Goal: Task Accomplishment & Management: Complete application form

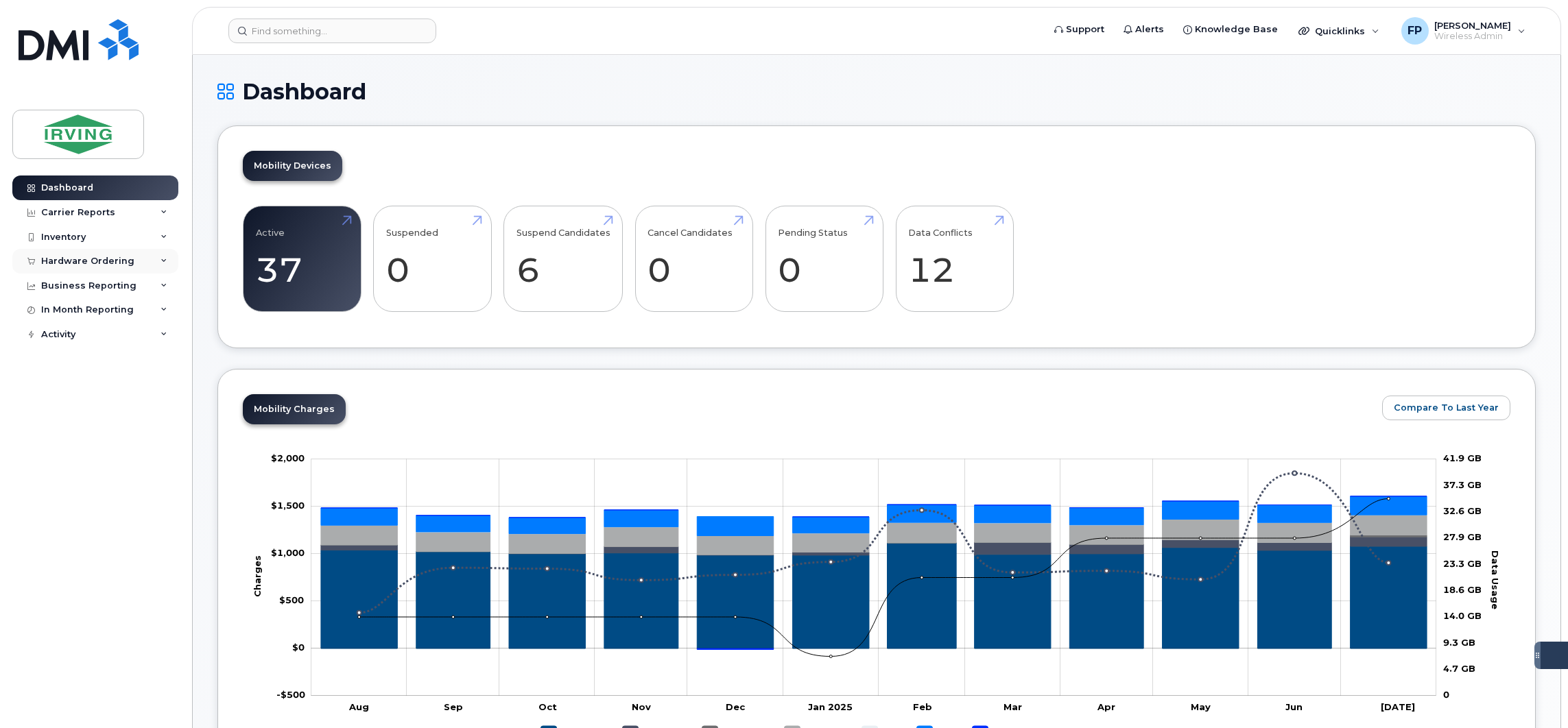
click at [96, 265] on div "Hardware Ordering" at bounding box center [87, 261] width 94 height 11
click at [64, 312] on div "Orders" at bounding box center [64, 313] width 34 height 13
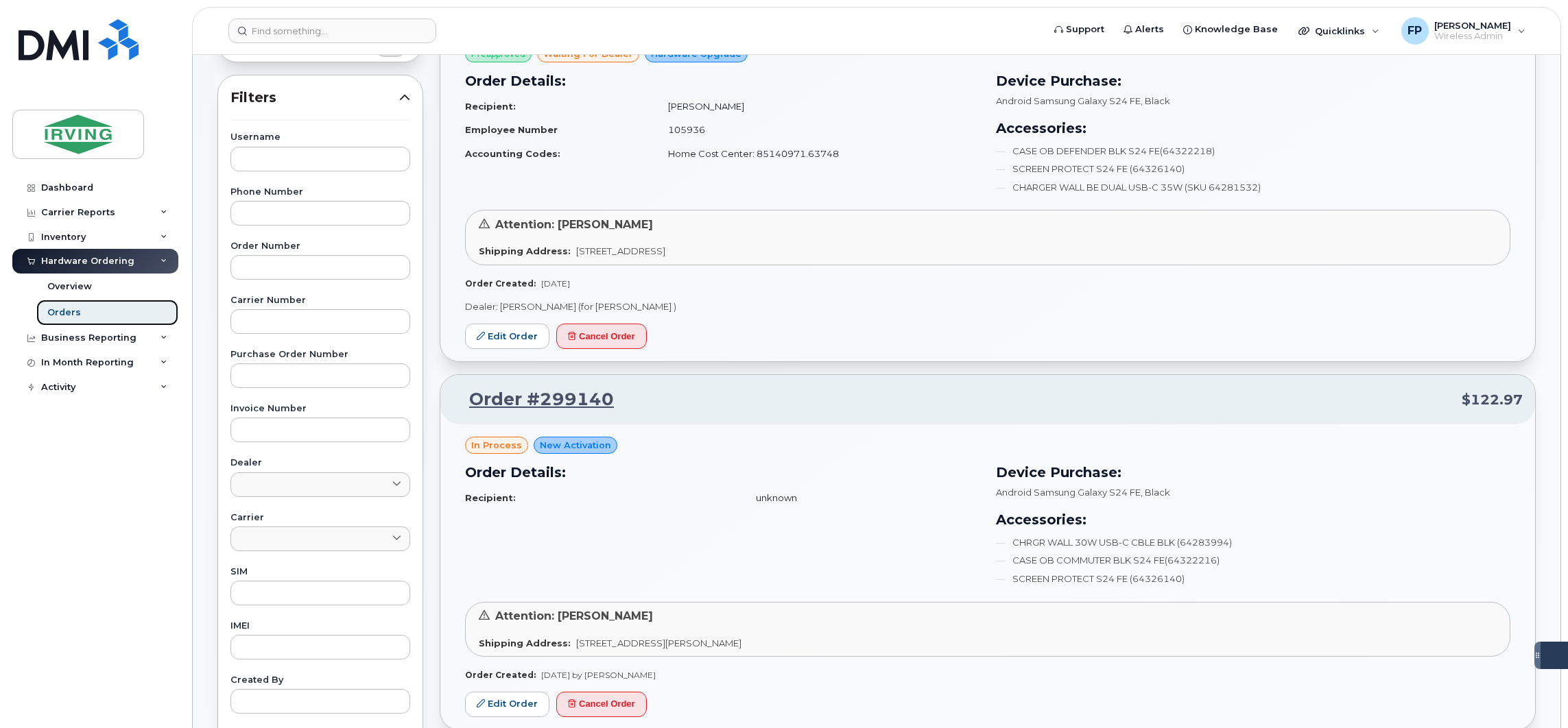
scroll to position [308, 0]
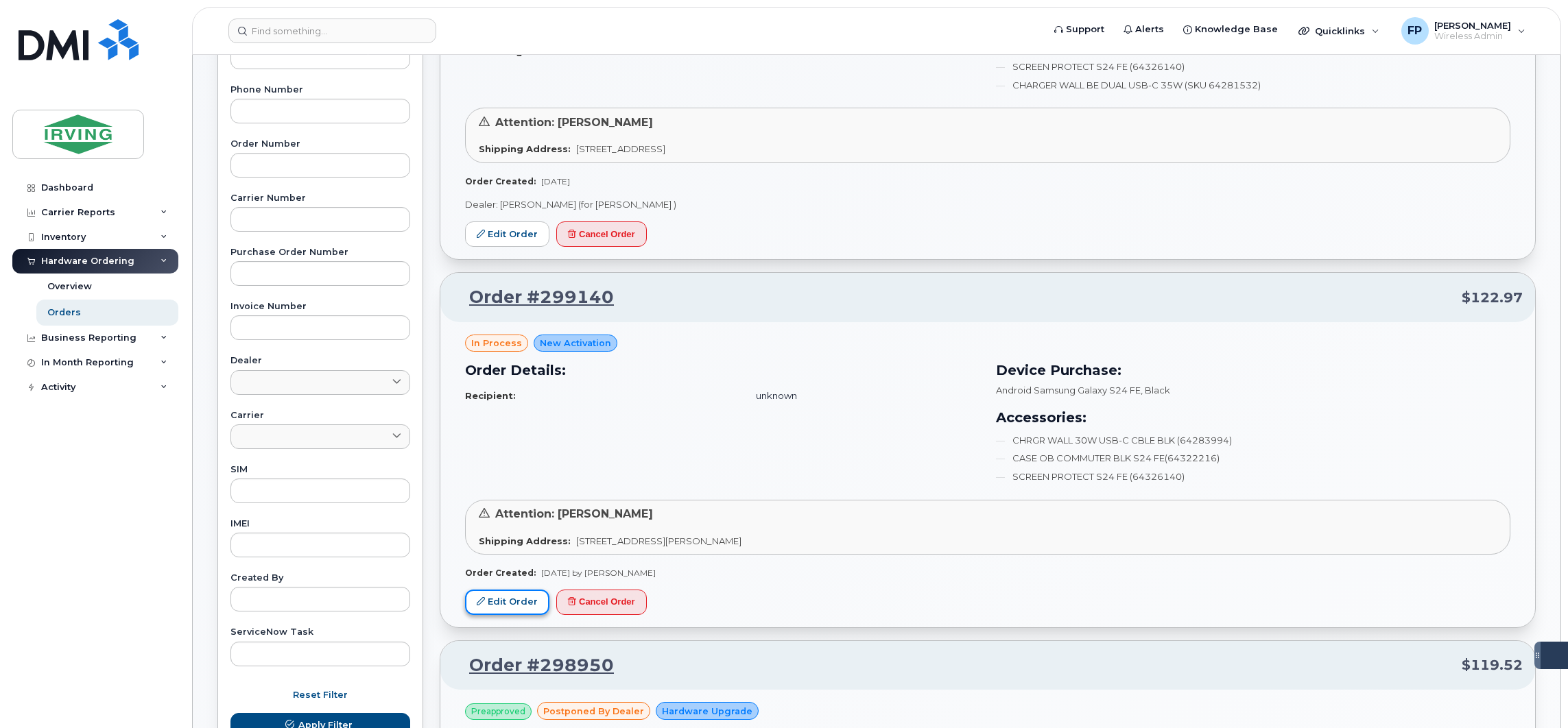
click at [515, 598] on link "Edit Order" at bounding box center [507, 603] width 85 height 25
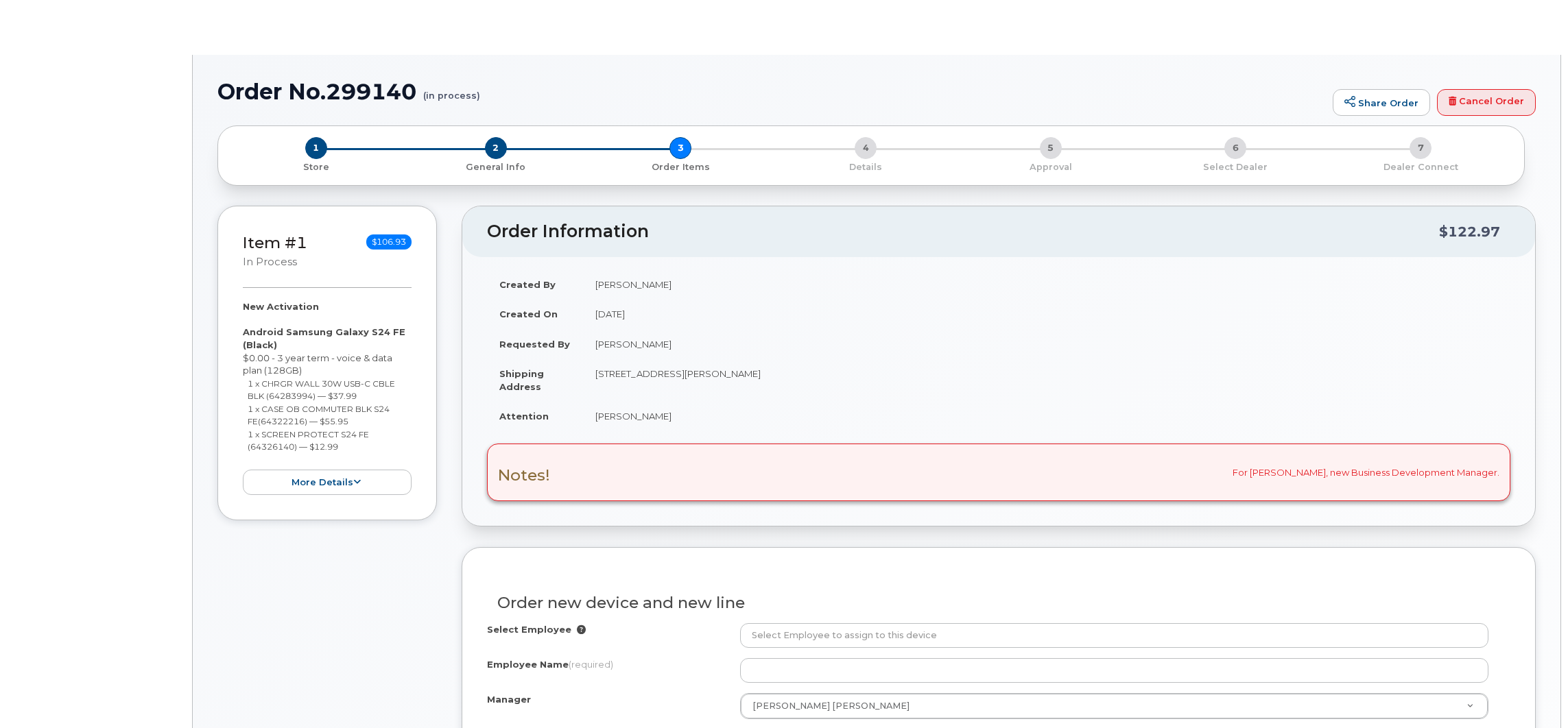
select select "1446581"
radio input "true"
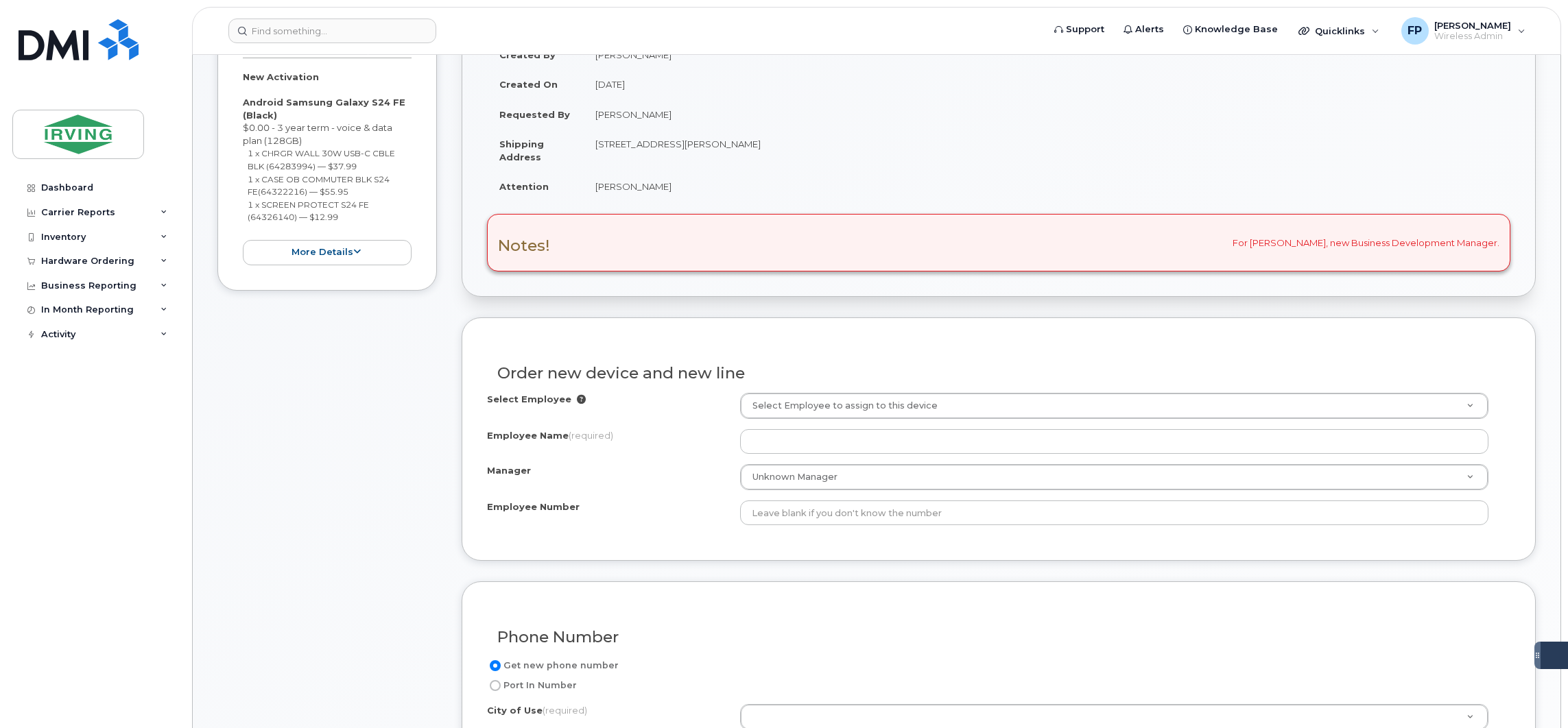
scroll to position [308, 0]
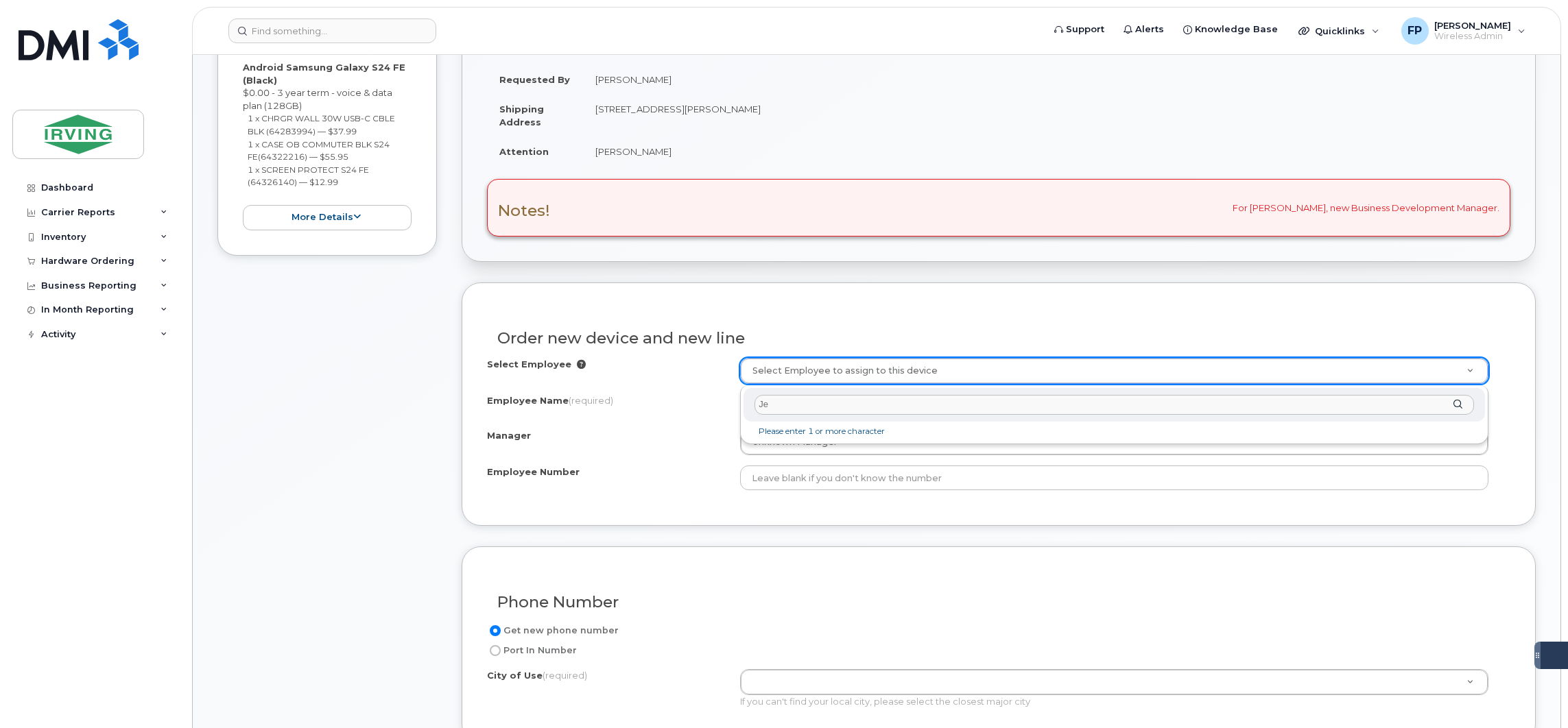
type input "J"
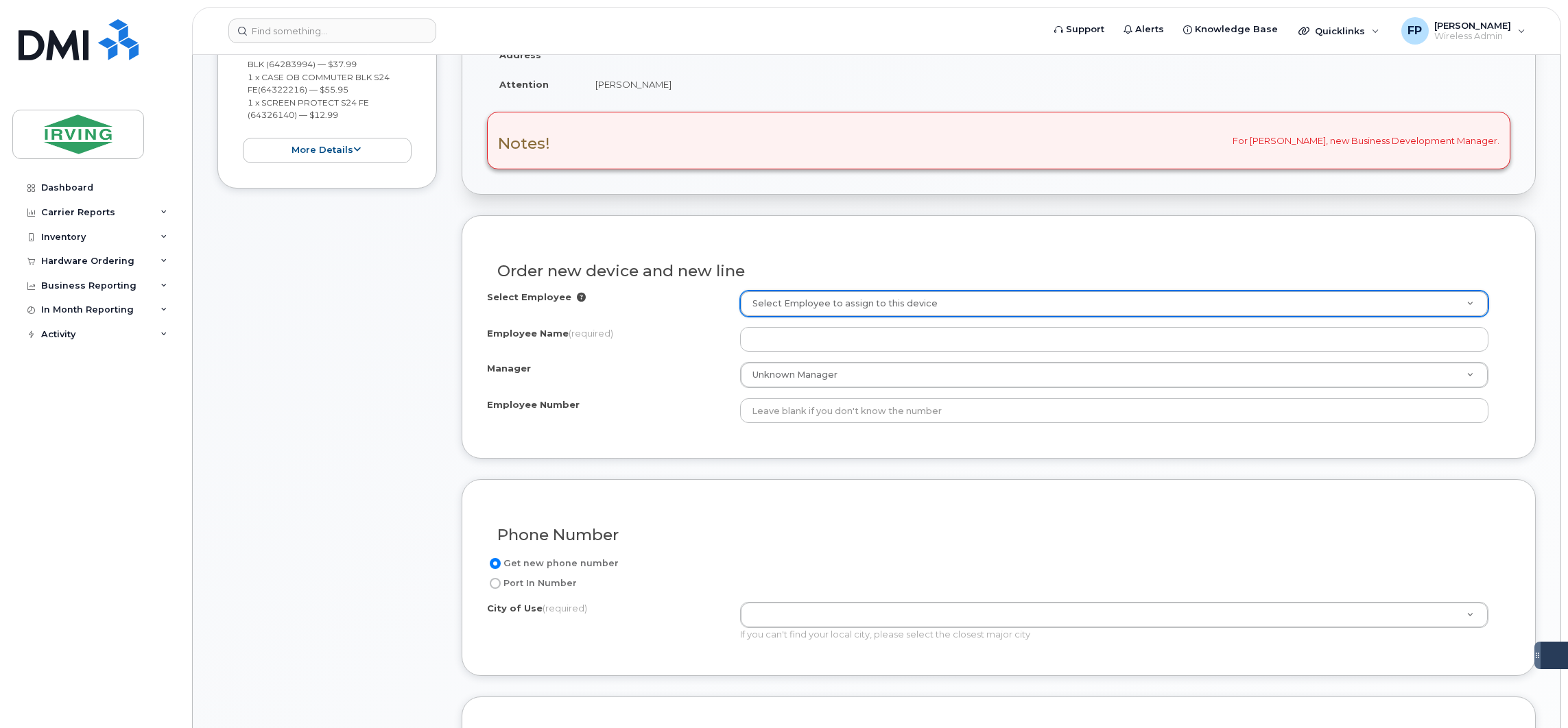
scroll to position [412, 0]
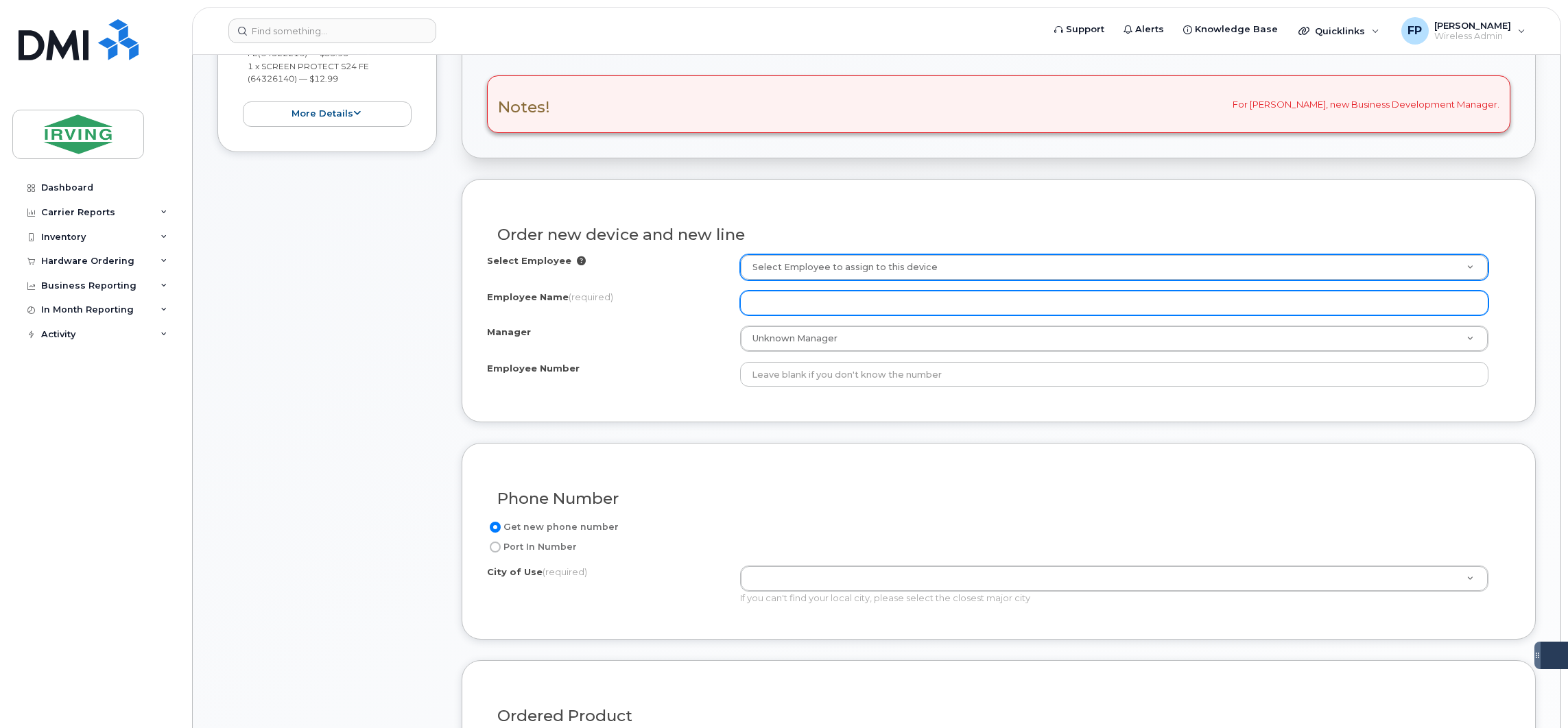
click at [784, 315] on input "Employee Name (required)" at bounding box center [1114, 303] width 748 height 25
drag, startPoint x: 1063, startPoint y: 307, endPoint x: 613, endPoint y: 303, distance: 450.0
click at [614, 302] on div "Employee Name (required) Jen" at bounding box center [999, 303] width 1024 height 25
paste input "[PERSON_NAME]"
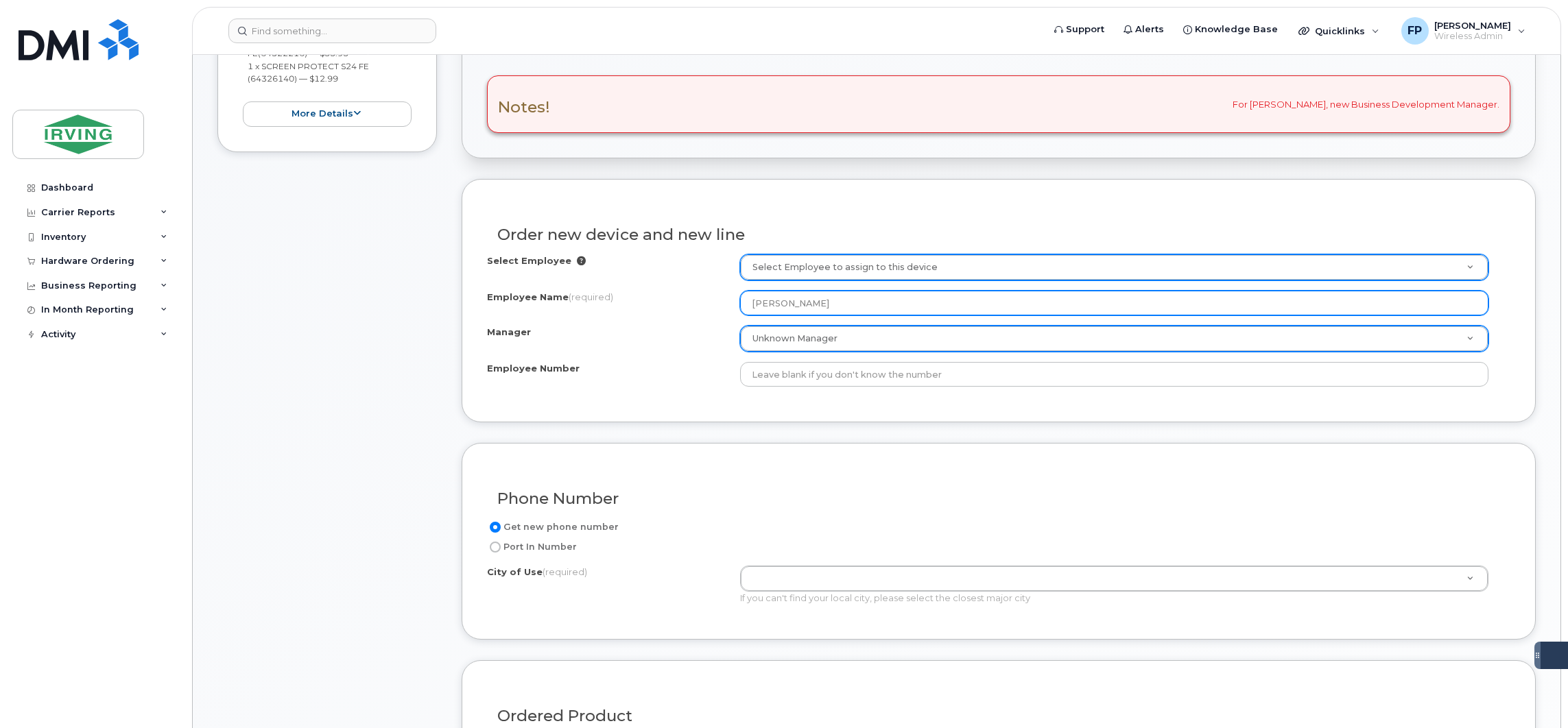
type input "[PERSON_NAME]"
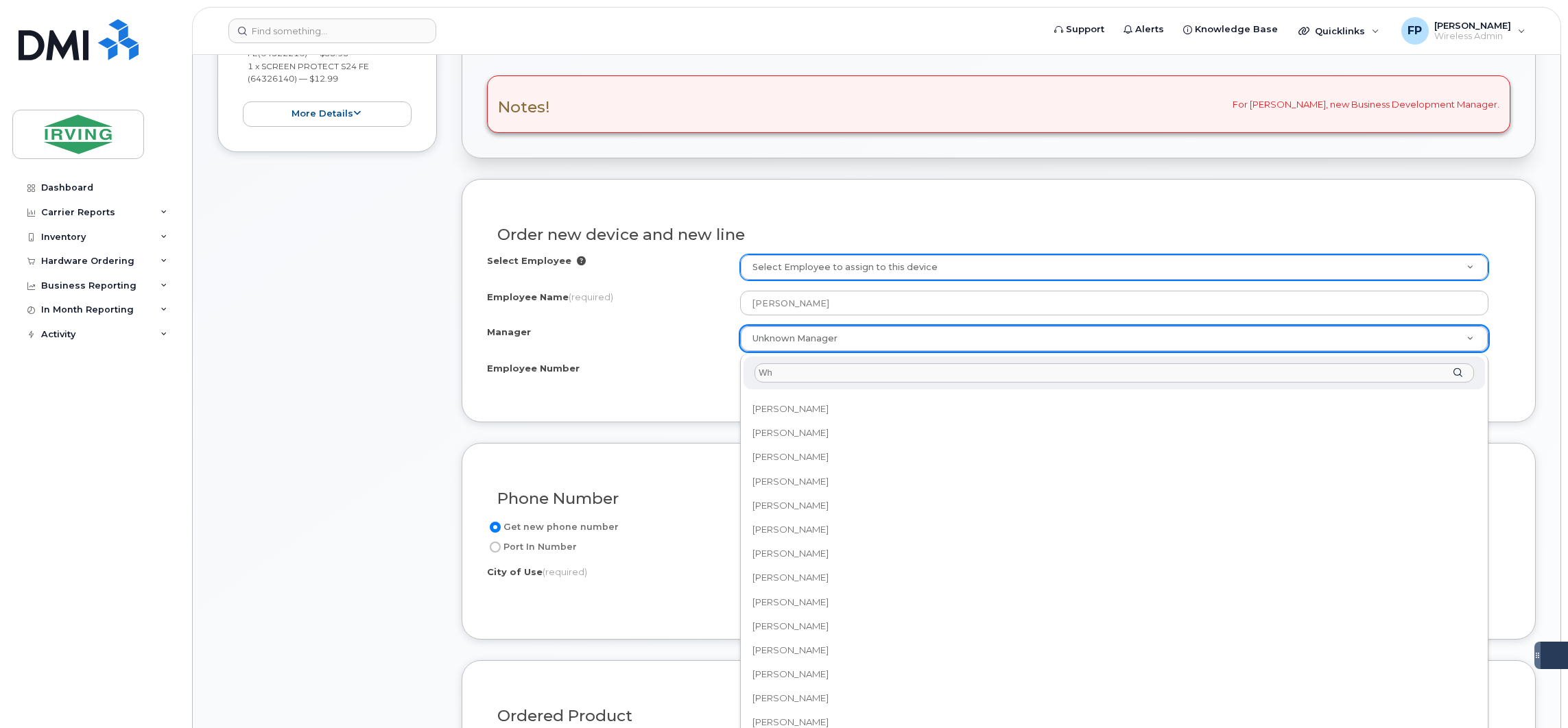
scroll to position [0, 0]
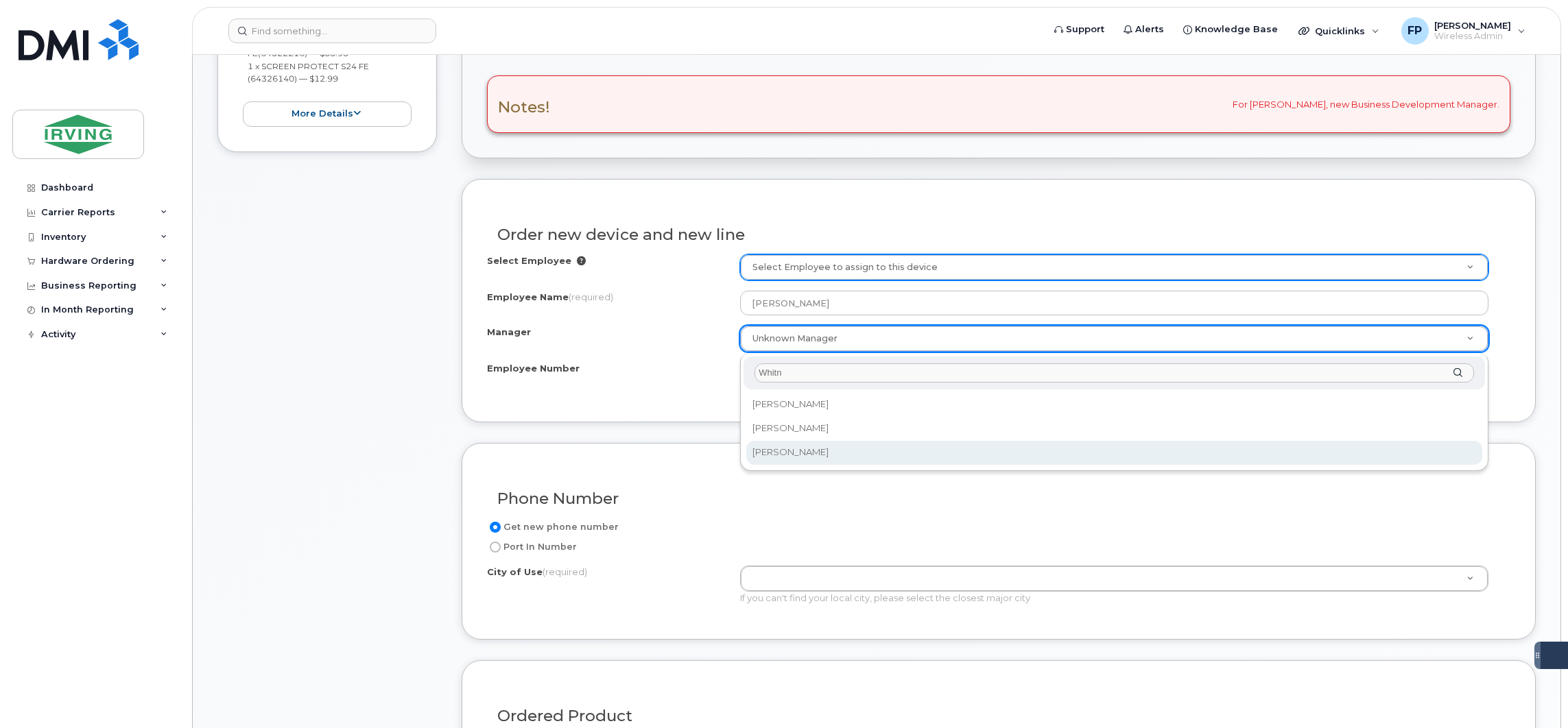
type input "Whitn"
select select "1495980"
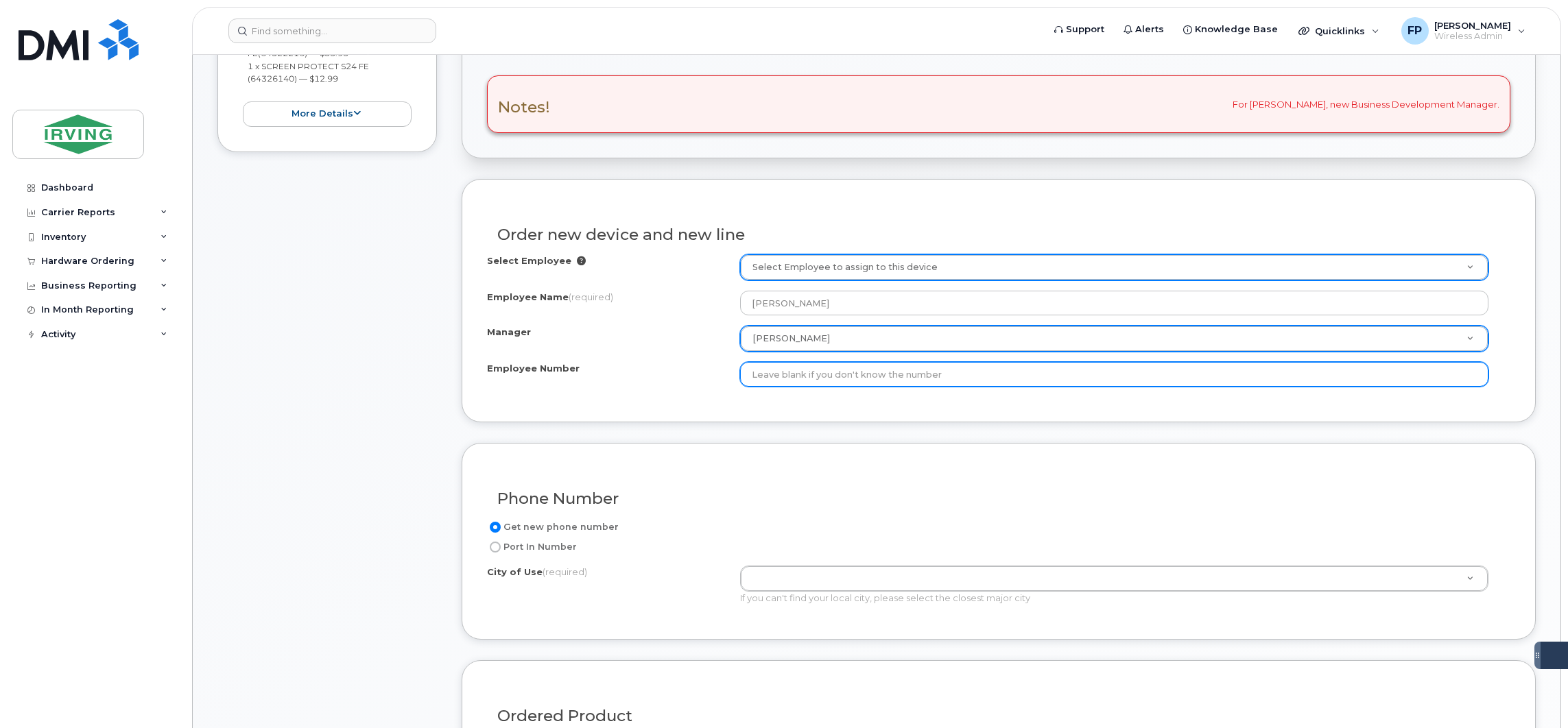
click at [783, 382] on input "Employee Number" at bounding box center [1114, 374] width 748 height 25
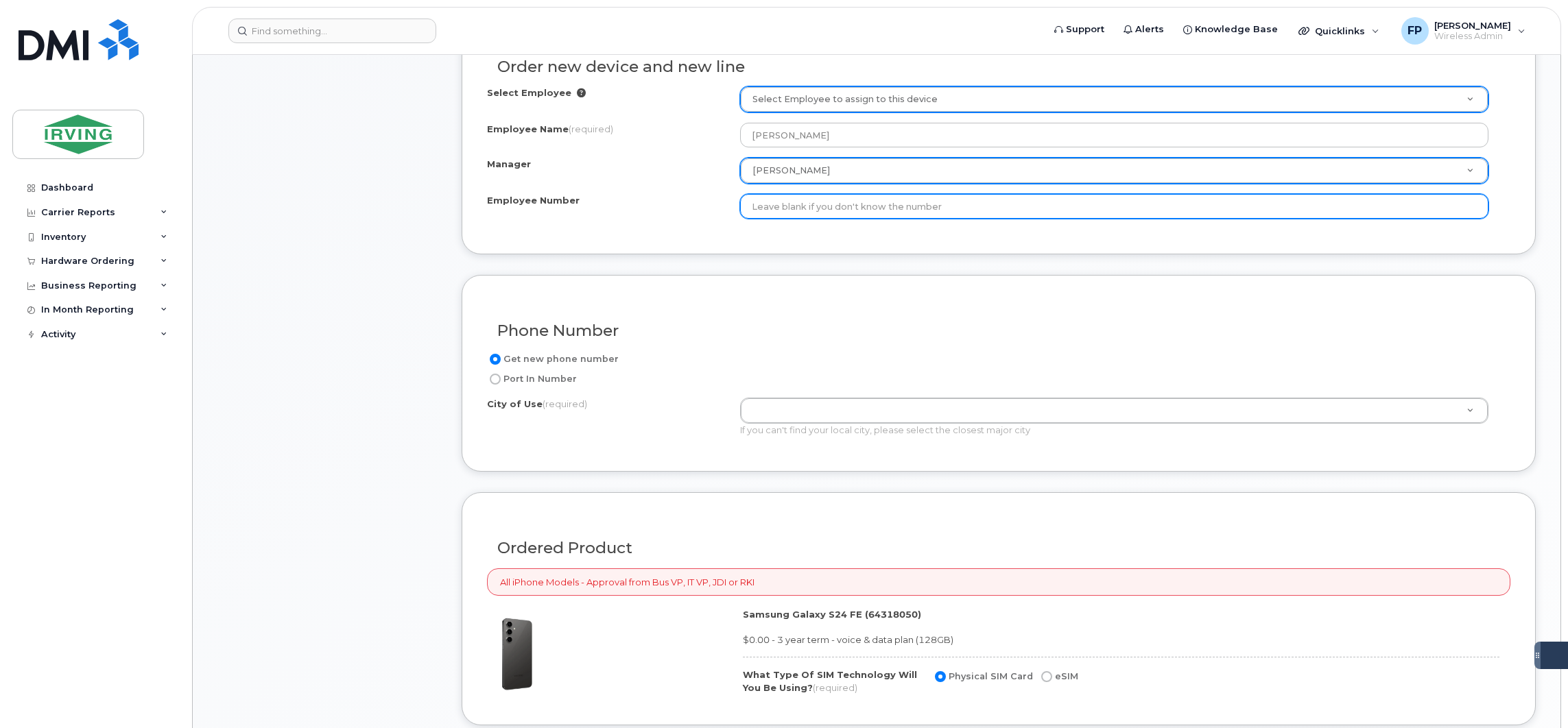
scroll to position [616, 0]
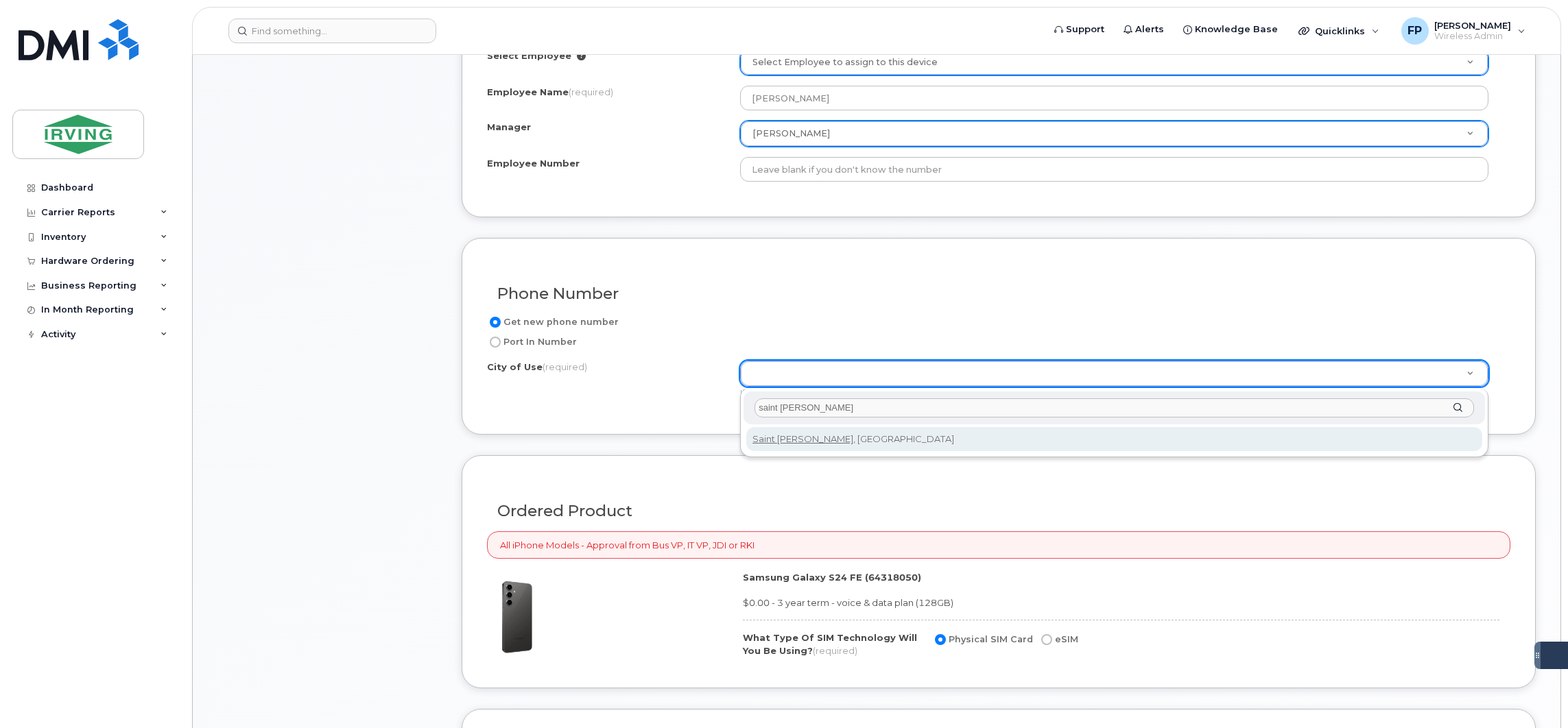
type input "saint [PERSON_NAME]"
type input "2008"
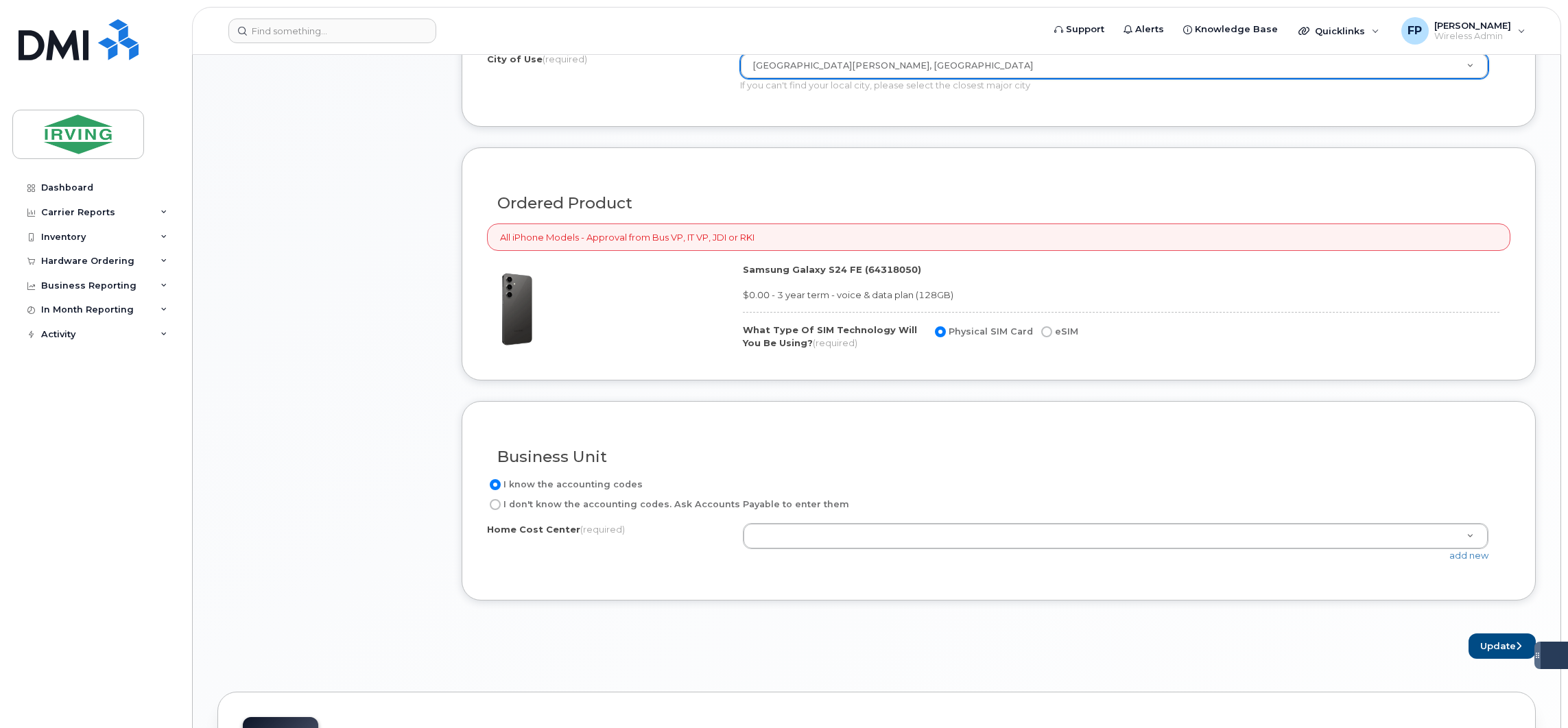
scroll to position [925, 0]
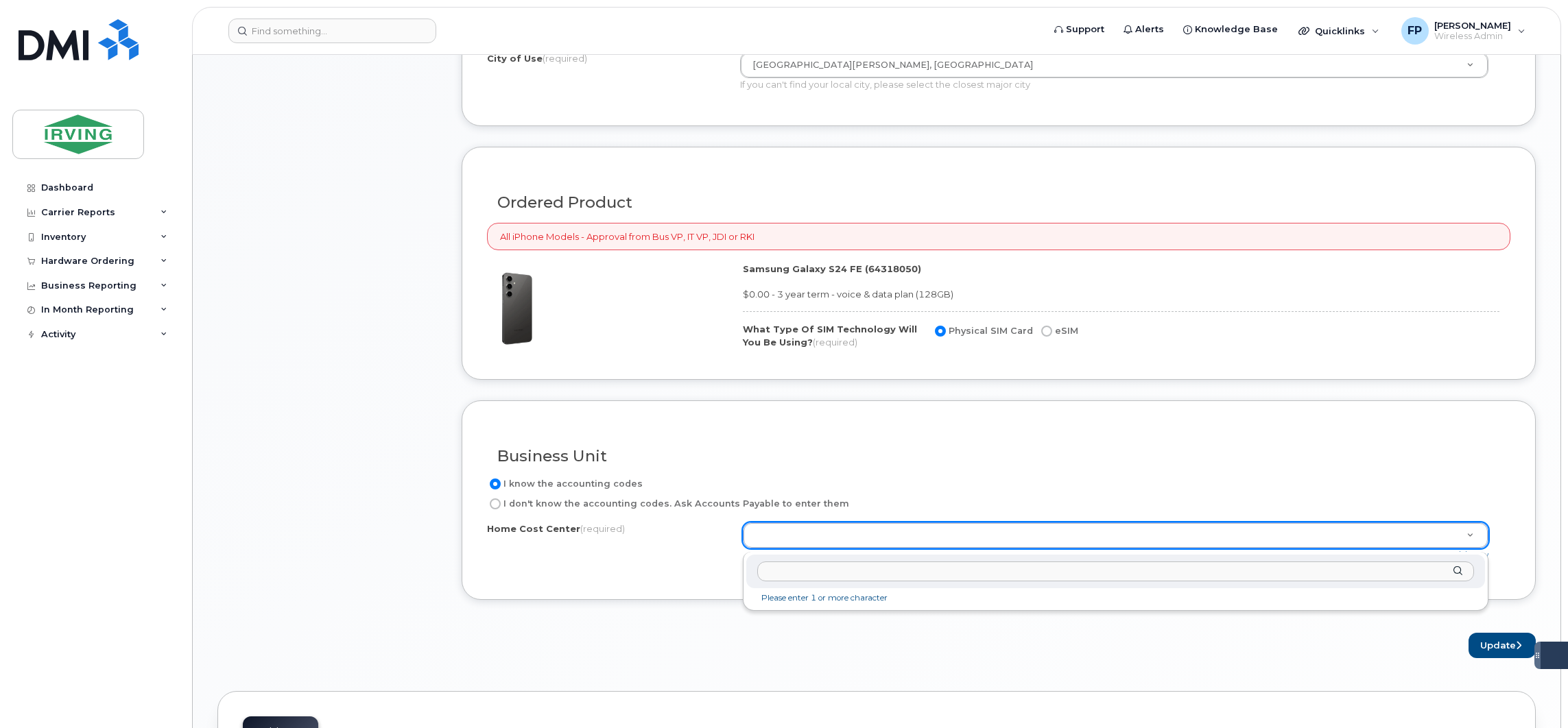
paste input "81160"
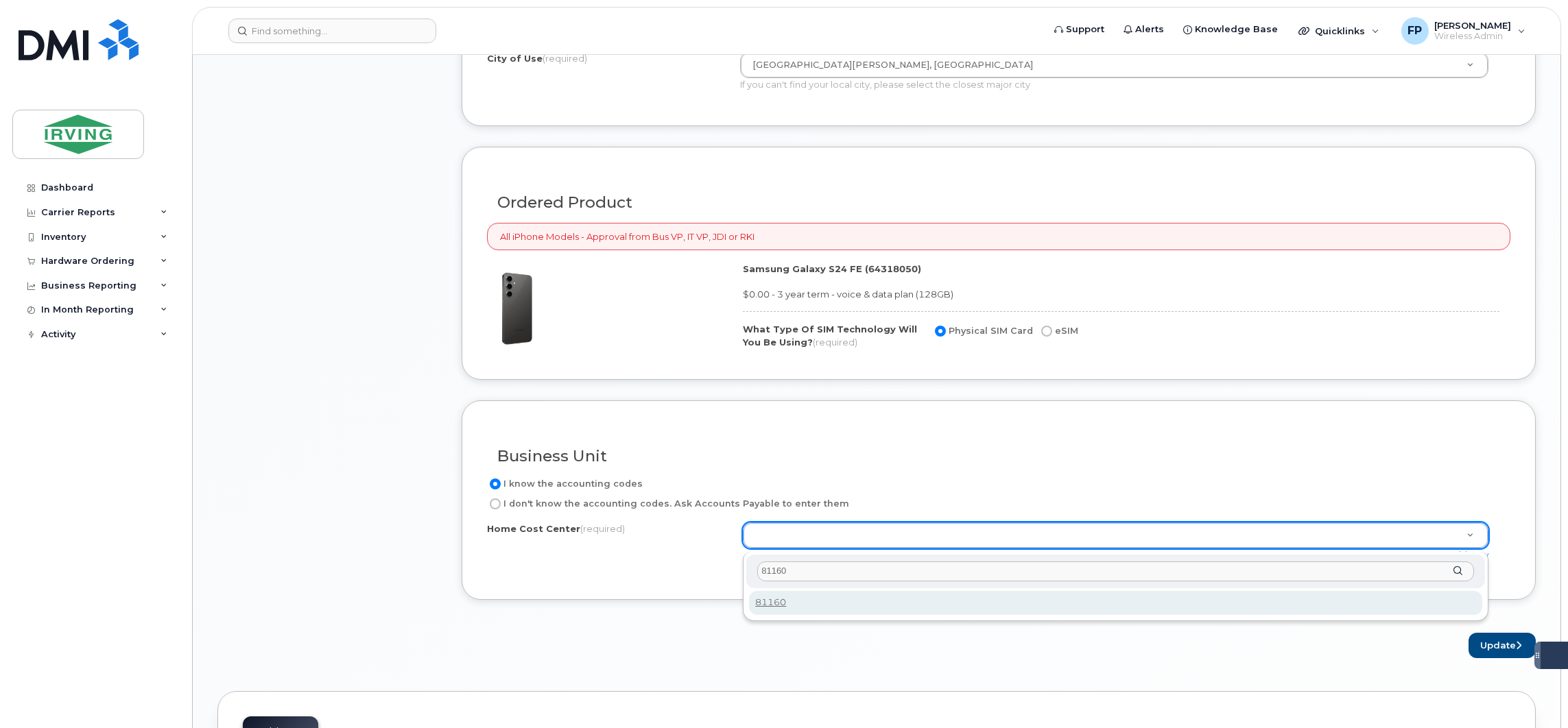
type input "81160"
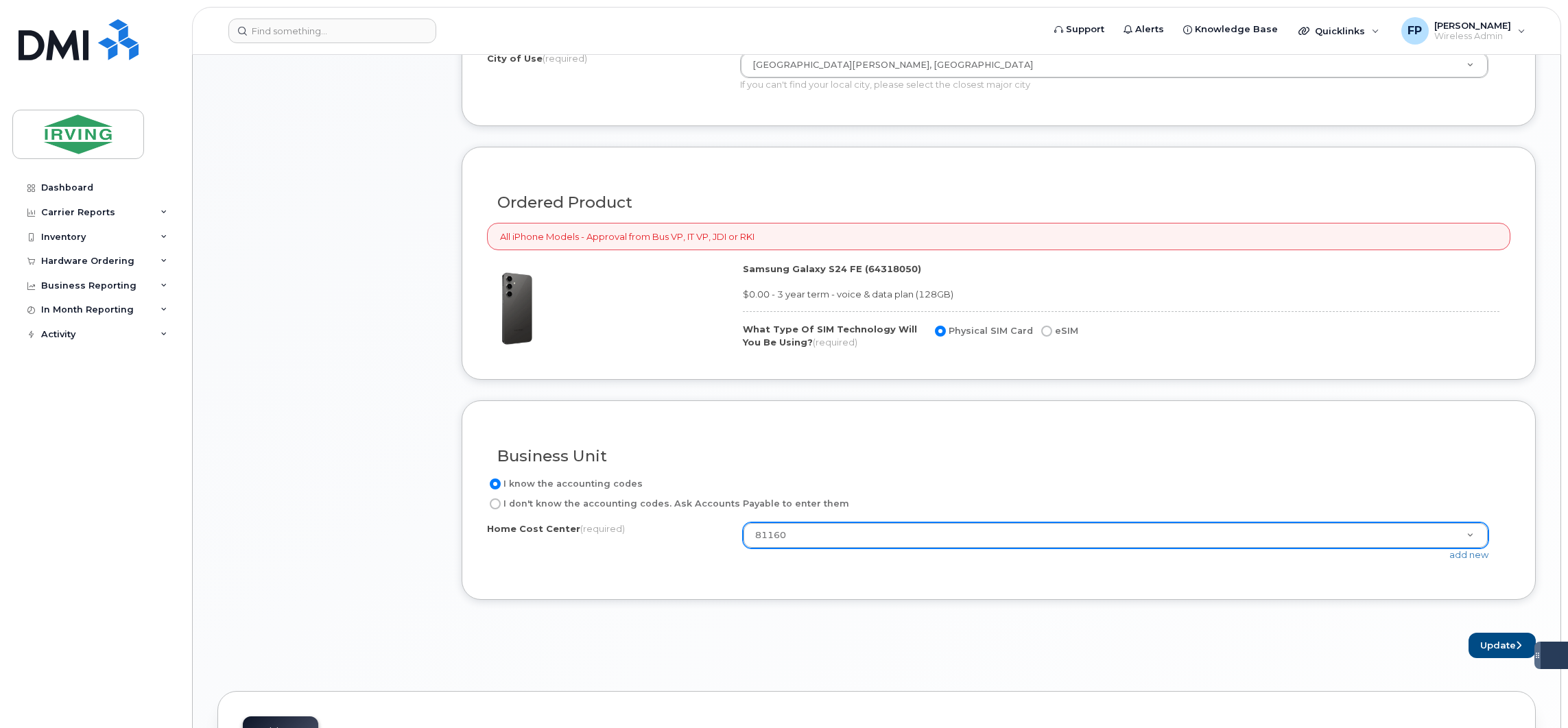
click at [794, 621] on form "Existing User Additional cost to upgrading the device Selected device is Eligib…" at bounding box center [998, 162] width 1074 height 992
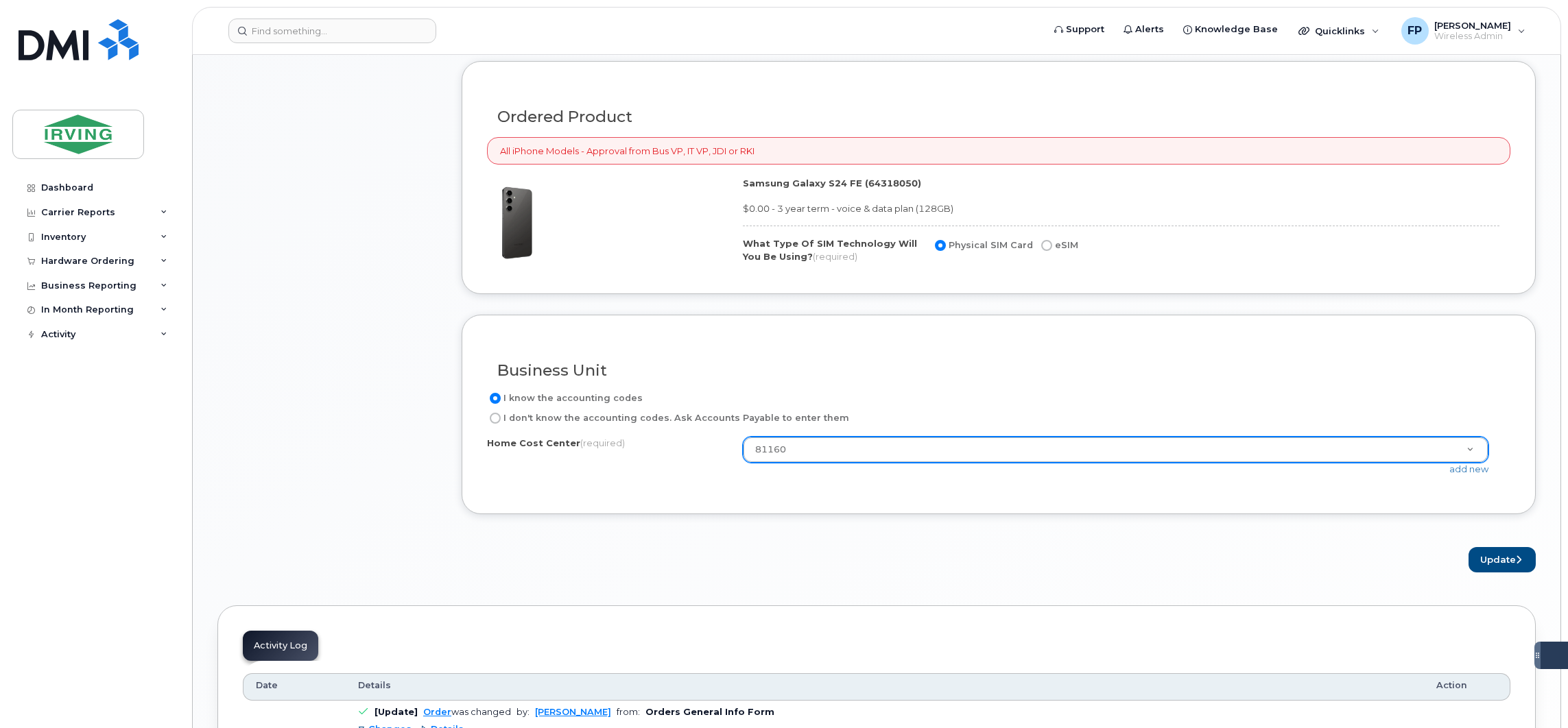
scroll to position [1131, 0]
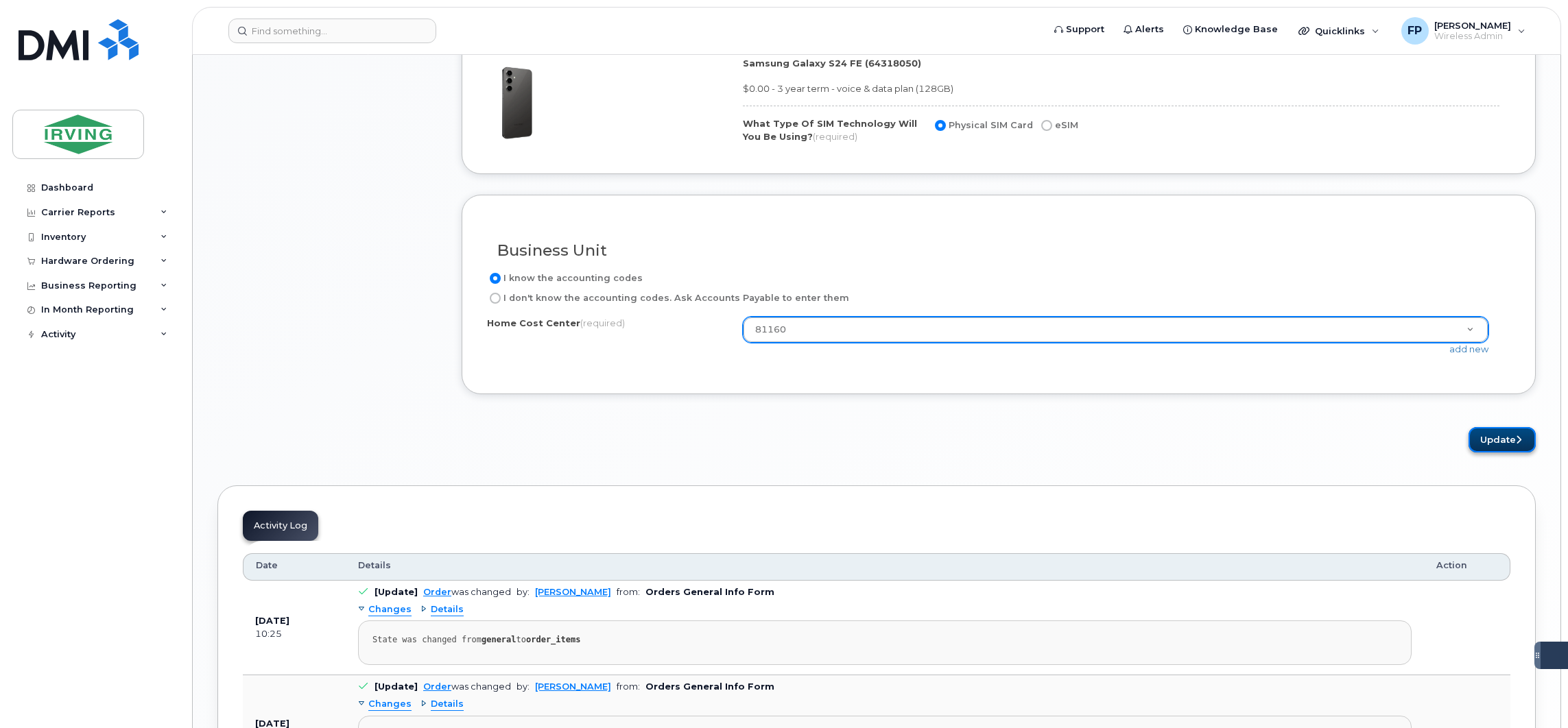
click at [1499, 444] on button "Update" at bounding box center [1502, 440] width 67 height 25
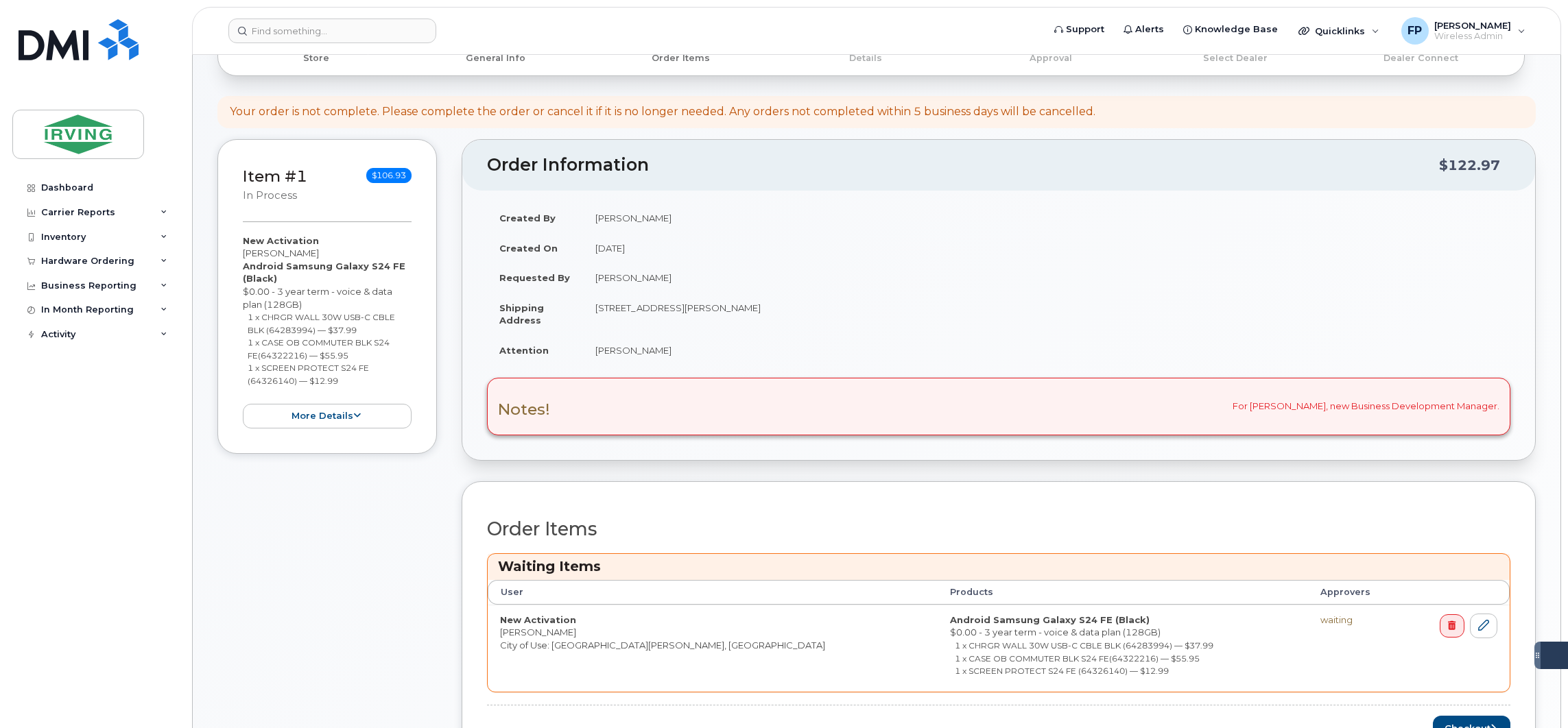
scroll to position [205, 0]
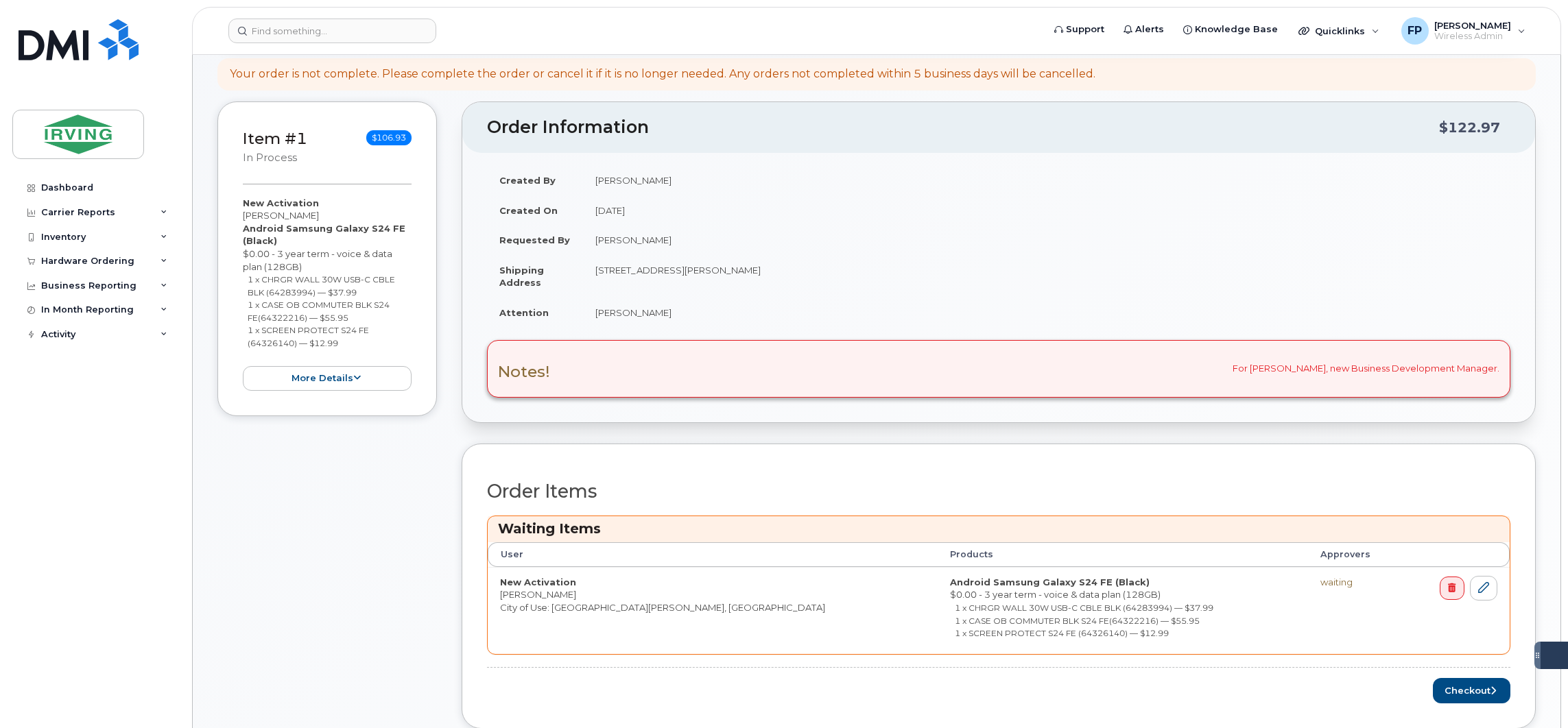
drag, startPoint x: 594, startPoint y: 275, endPoint x: 808, endPoint y: 274, distance: 214.0
click at [808, 274] on td "[STREET_ADDRESS][PERSON_NAME]" at bounding box center [1046, 276] width 927 height 43
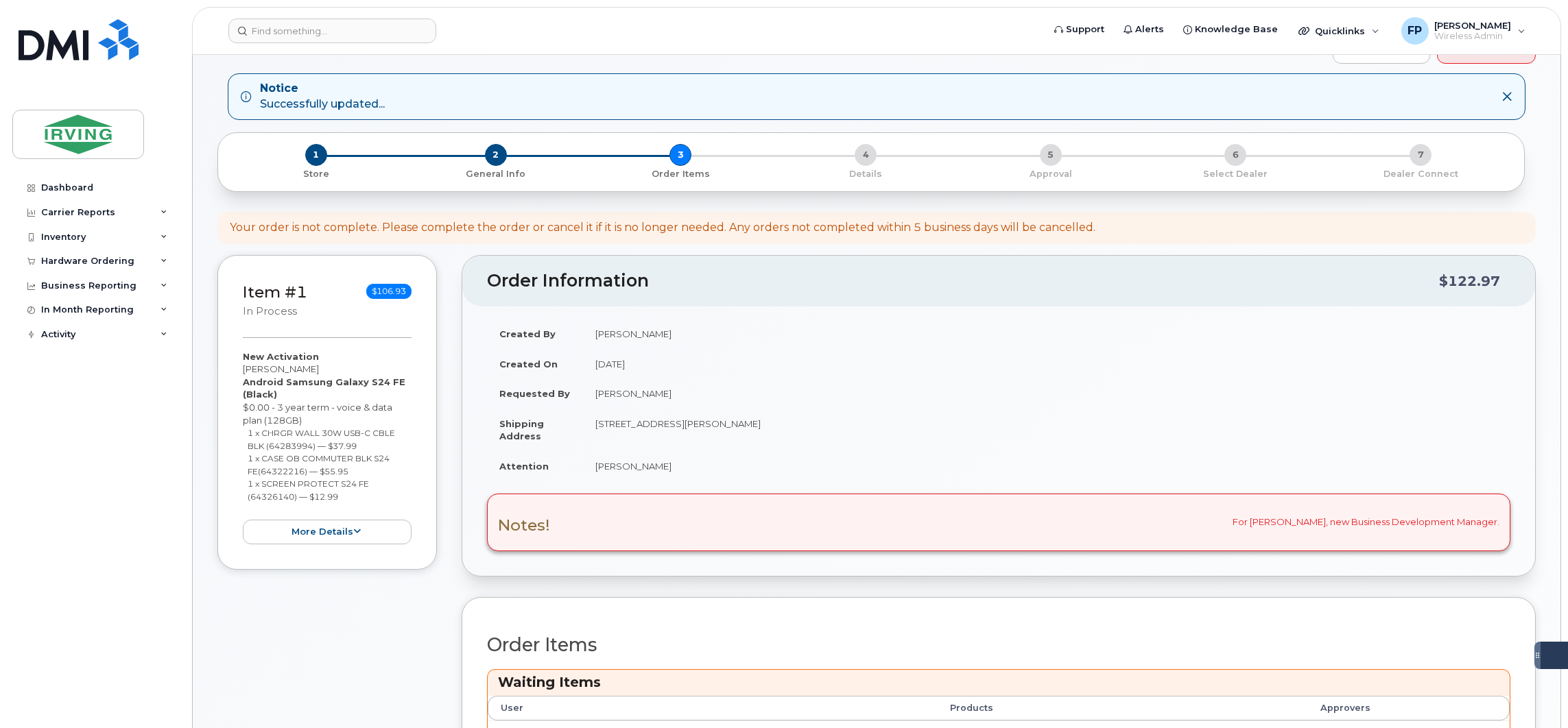
scroll to position [0, 0]
